Goal: Find specific page/section: Find specific page/section

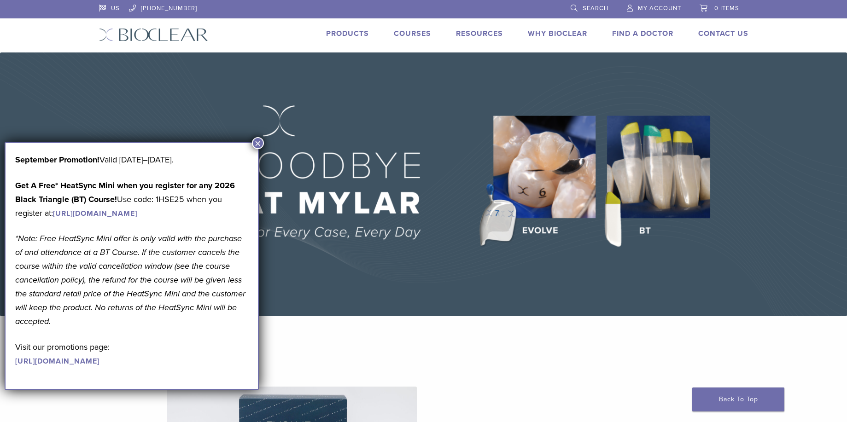
click at [401, 103] on img at bounding box center [423, 184] width 847 height 264
click at [254, 136] on img at bounding box center [423, 184] width 847 height 264
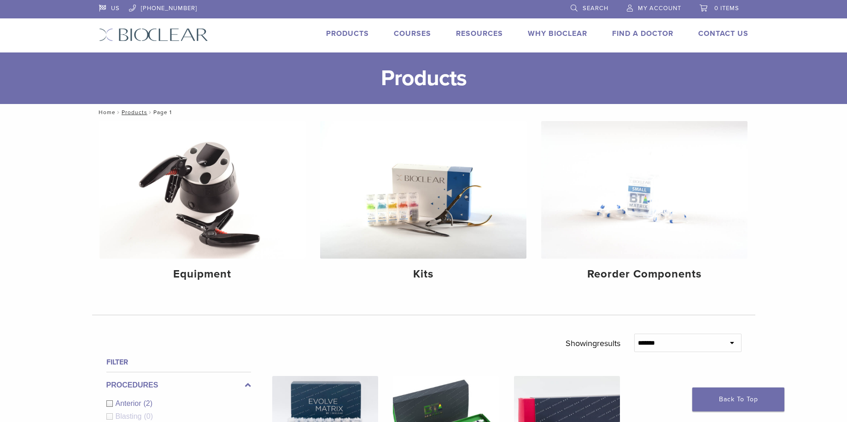
click at [107, 114] on link "Home" at bounding box center [106, 112] width 20 height 6
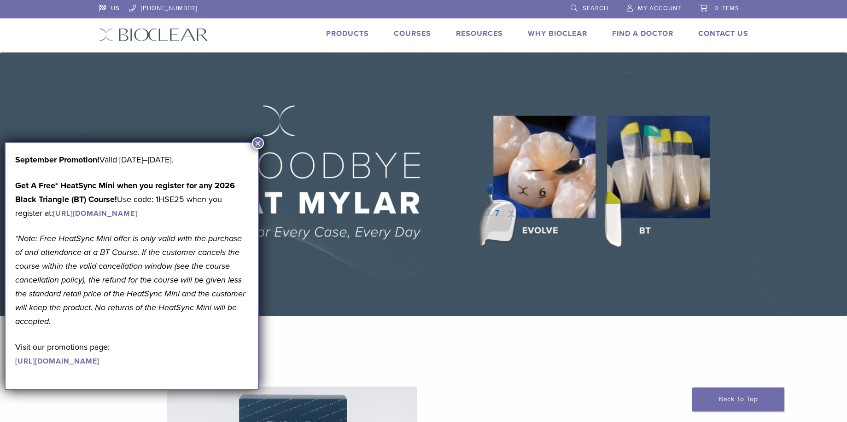
click at [635, 36] on link "Find A Doctor" at bounding box center [642, 33] width 61 height 9
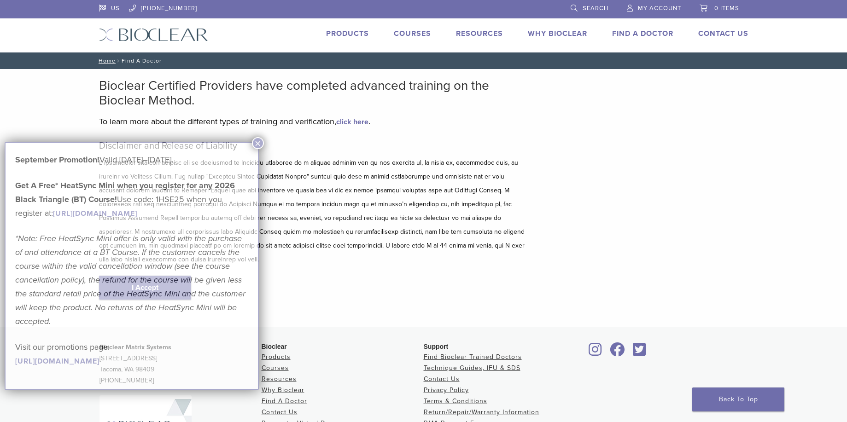
click at [165, 274] on p "*Note: Free HeatSync Mini offer is only valid with the purchase of and attendan…" at bounding box center [131, 280] width 233 height 97
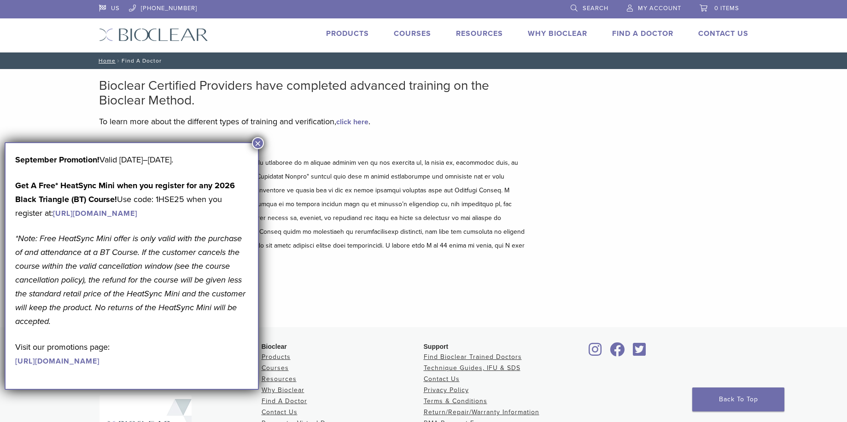
click at [263, 144] on button "×" at bounding box center [258, 143] width 12 height 12
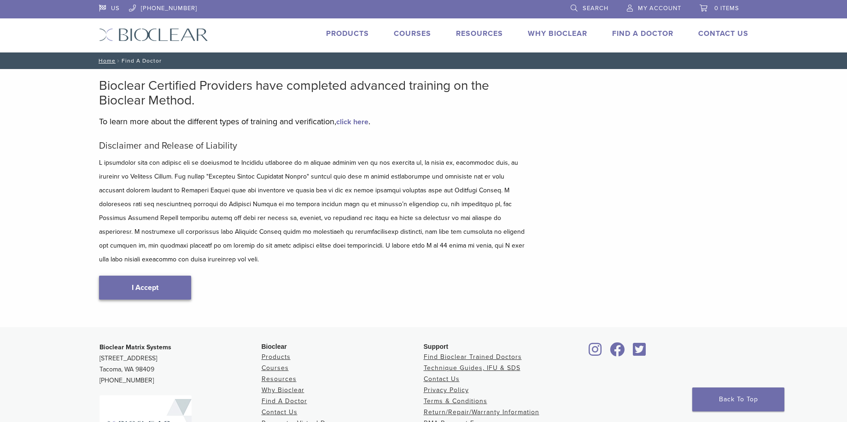
click at [178, 276] on link "I Accept" at bounding box center [145, 288] width 92 height 24
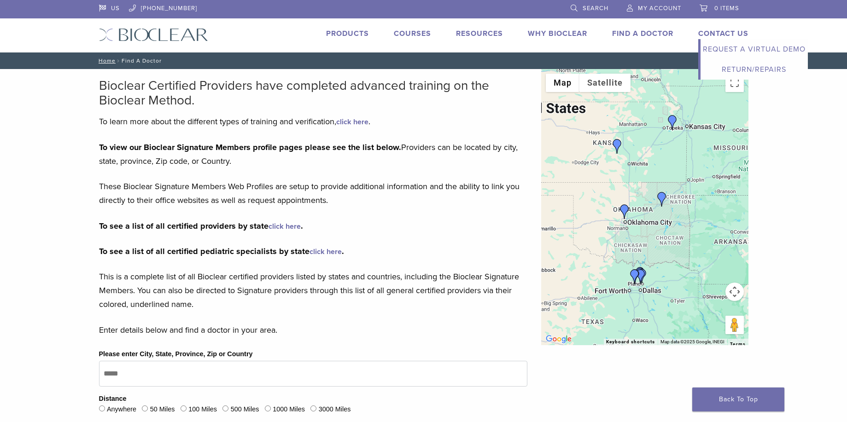
click at [709, 30] on link "Contact Us" at bounding box center [723, 33] width 50 height 9
